Goal: Task Accomplishment & Management: Use online tool/utility

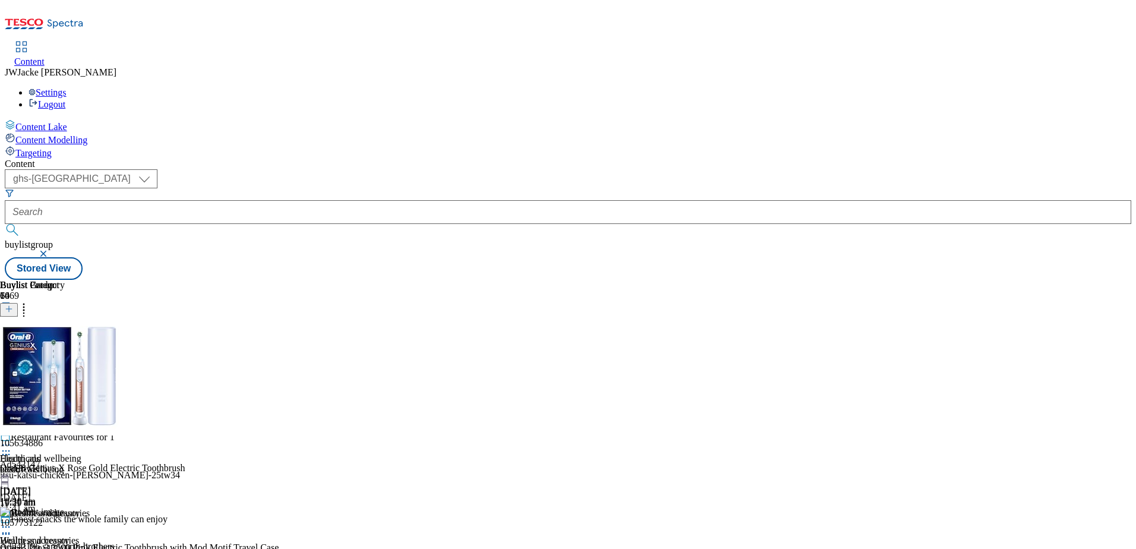
scroll to position [713, 0]
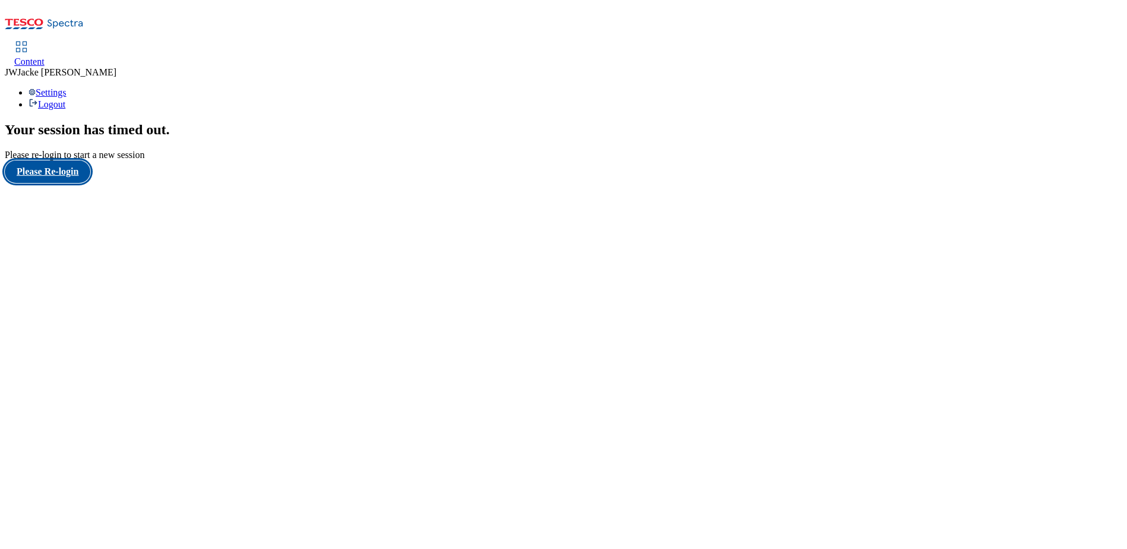
click at [81, 183] on button "Please Re-login" at bounding box center [48, 171] width 86 height 23
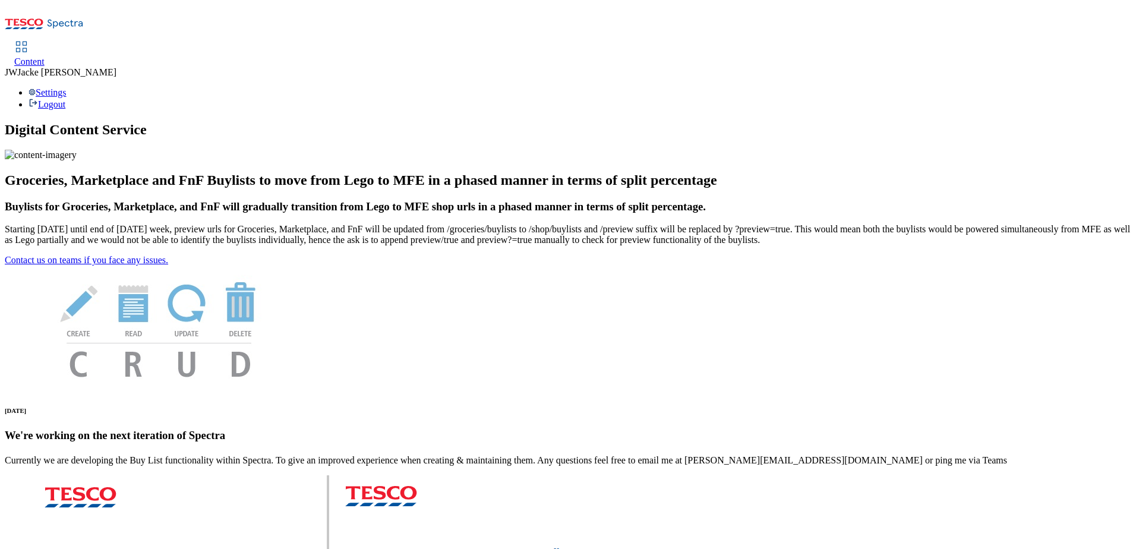
click at [45, 56] on span "Content" at bounding box center [29, 61] width 30 height 10
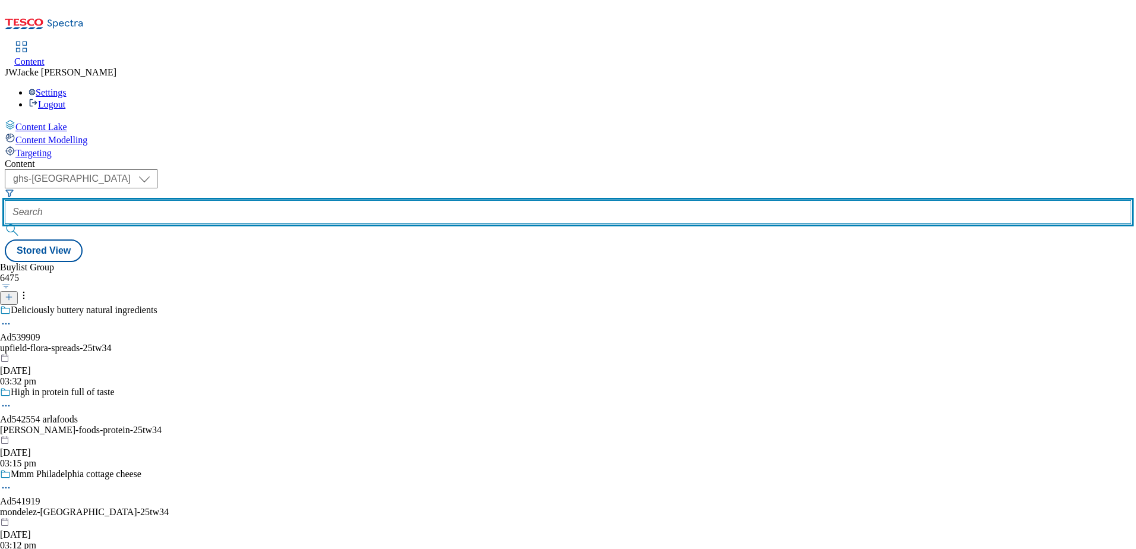
click at [314, 200] on input "text" at bounding box center [568, 212] width 1127 height 24
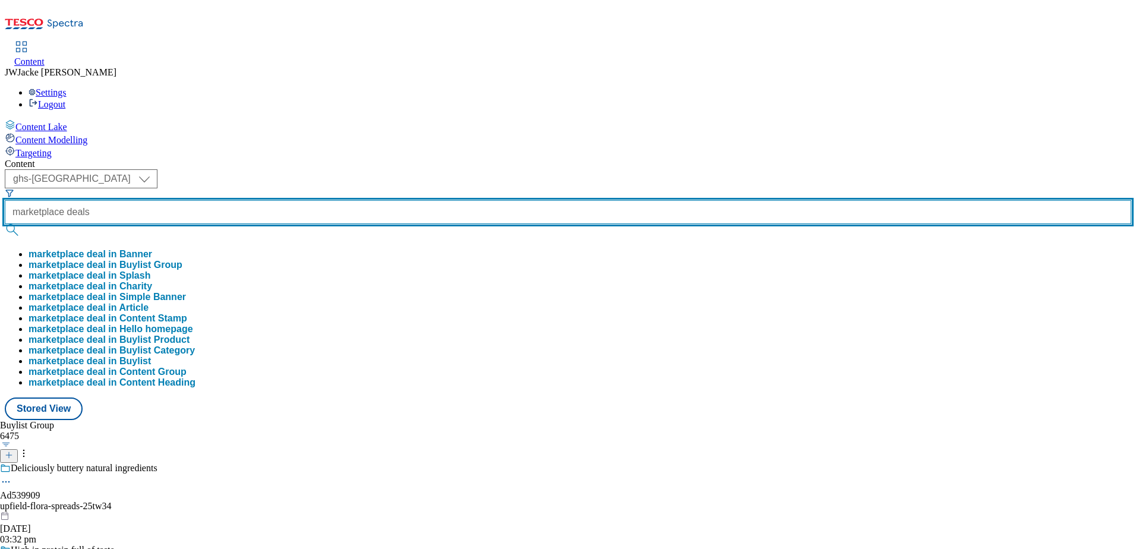
type input "marketplace deals"
click at [5, 224] on button "submit" at bounding box center [13, 230] width 17 height 12
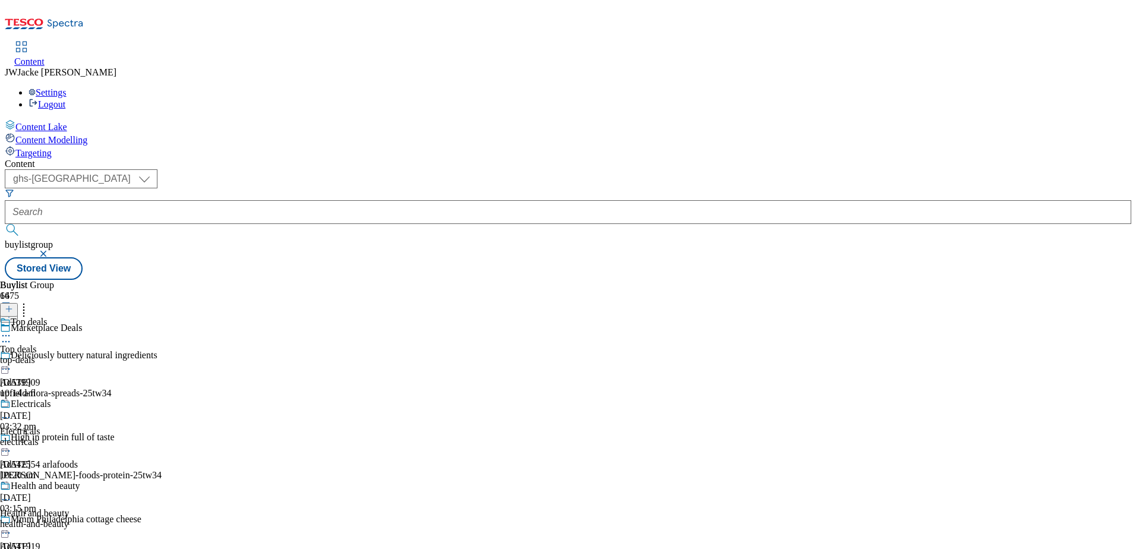
scroll to position [1079, 0]
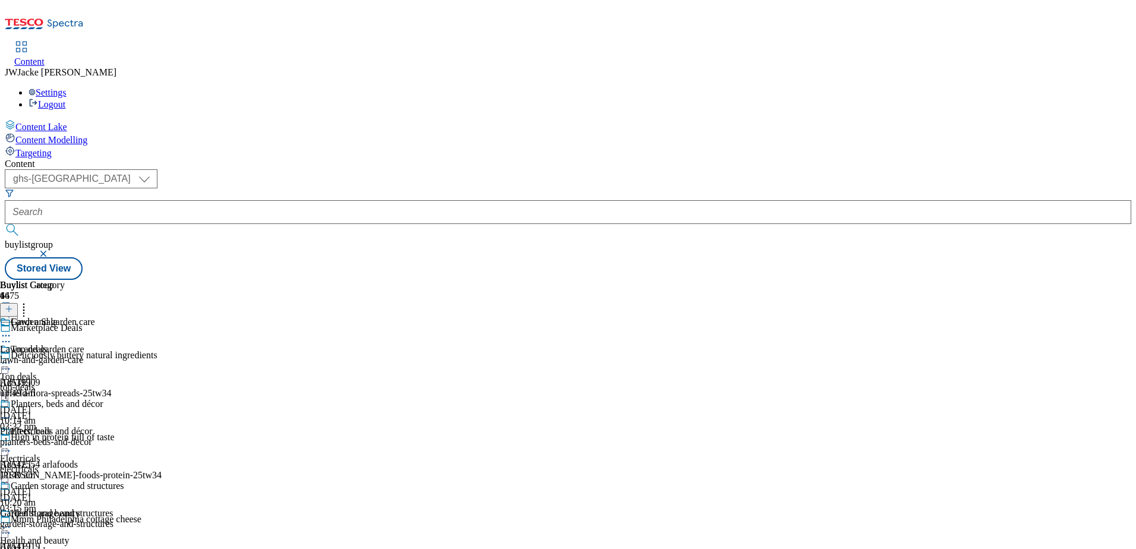
click at [999, 280] on div "Buylist Group 6475 Marketplace Deals Deliciously buttery natural ingredients Ad…" at bounding box center [568, 280] width 1127 height 0
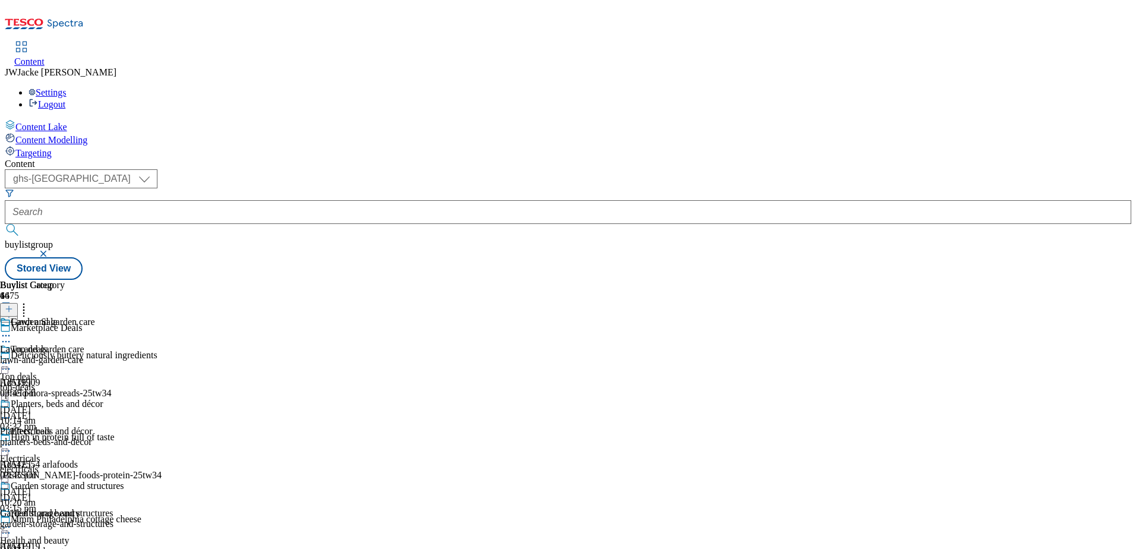
scroll to position [1129, 0]
click at [934, 280] on div "Buylist Group 6475 Marketplace Deals Deliciously buttery natural ingredients Ad…" at bounding box center [568, 280] width 1127 height 0
